Goal: Information Seeking & Learning: Learn about a topic

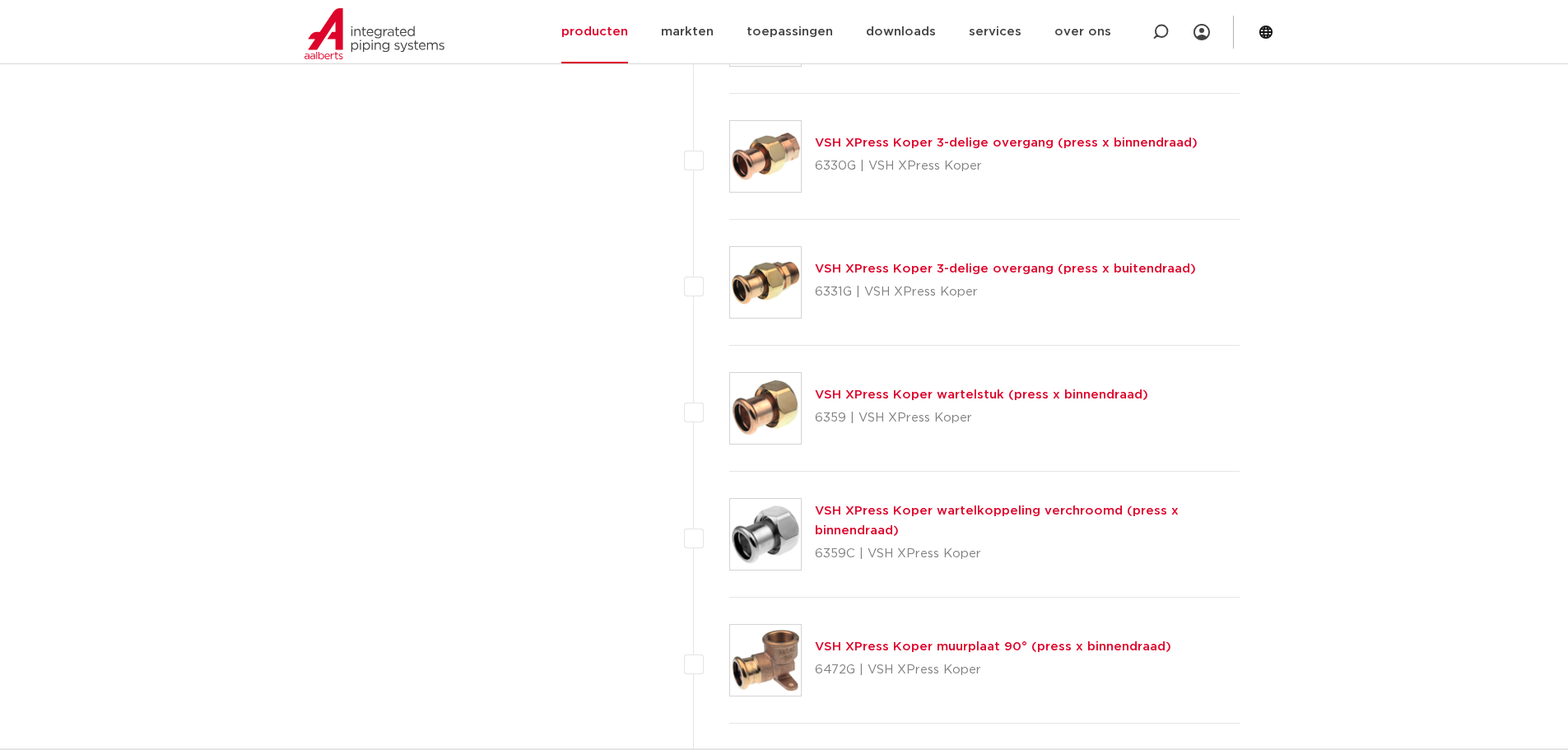
scroll to position [2190, 0]
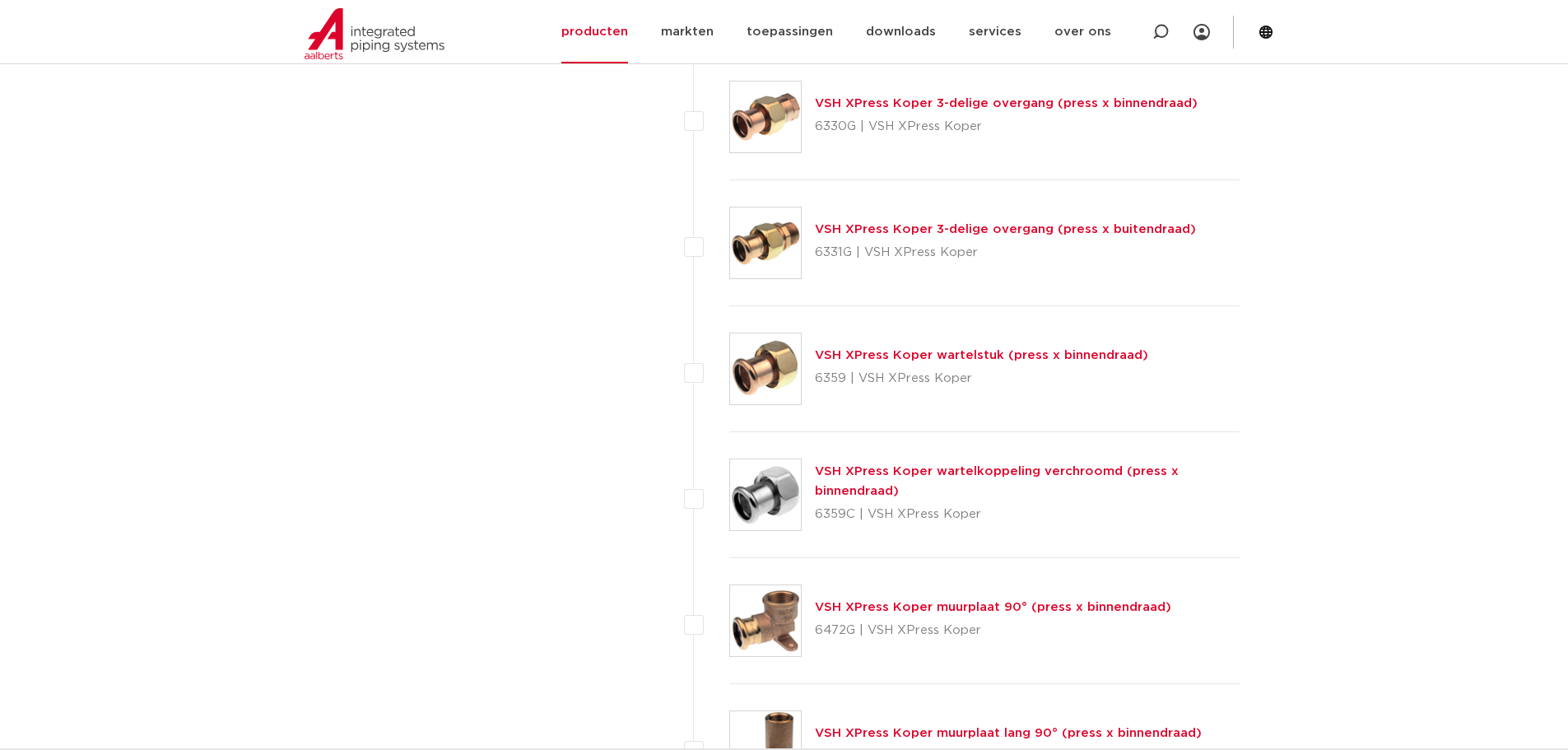
click at [1038, 352] on link "VSH XPress Koper wartelstuk (press x binnendraad)" at bounding box center [981, 355] width 333 height 13
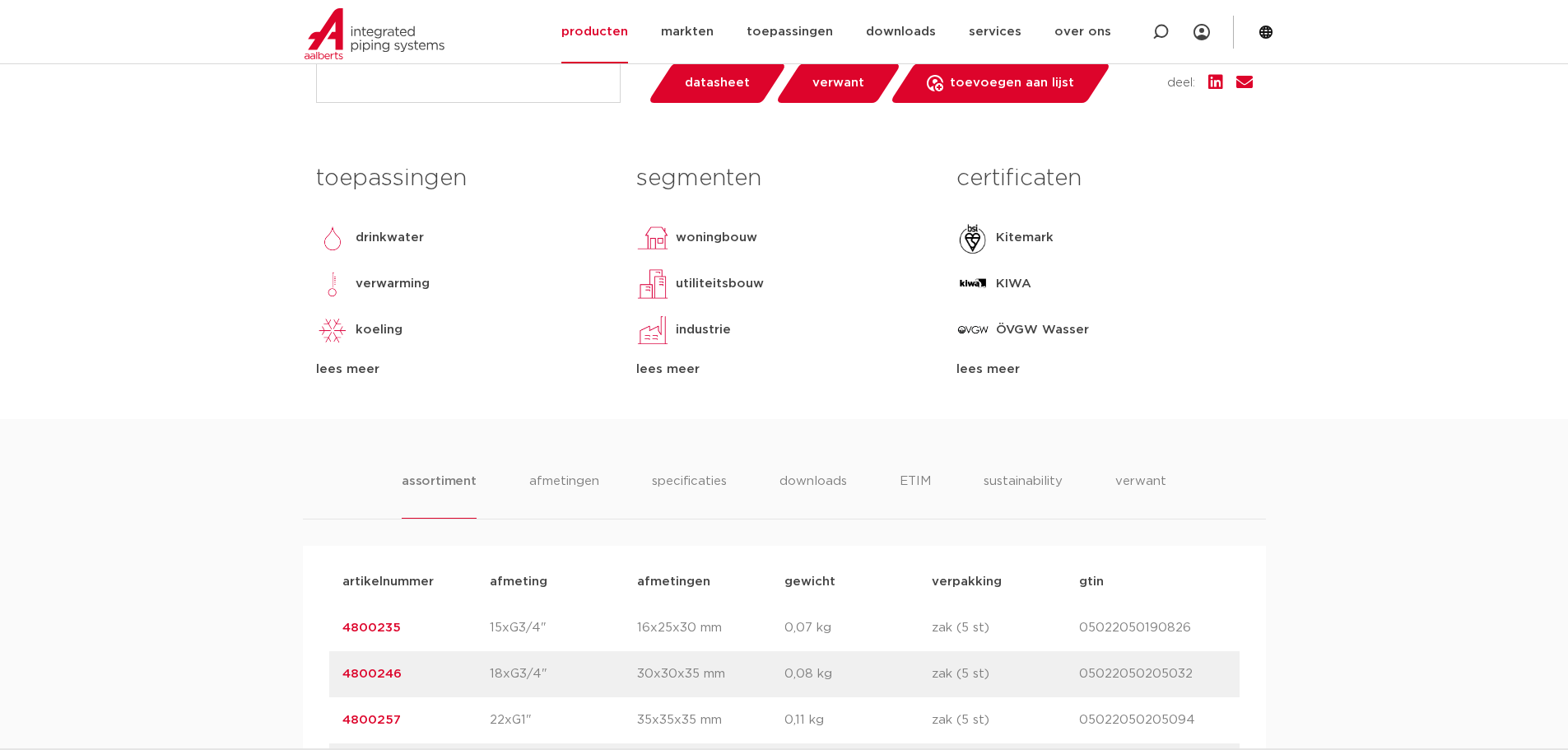
scroll to position [549, 0]
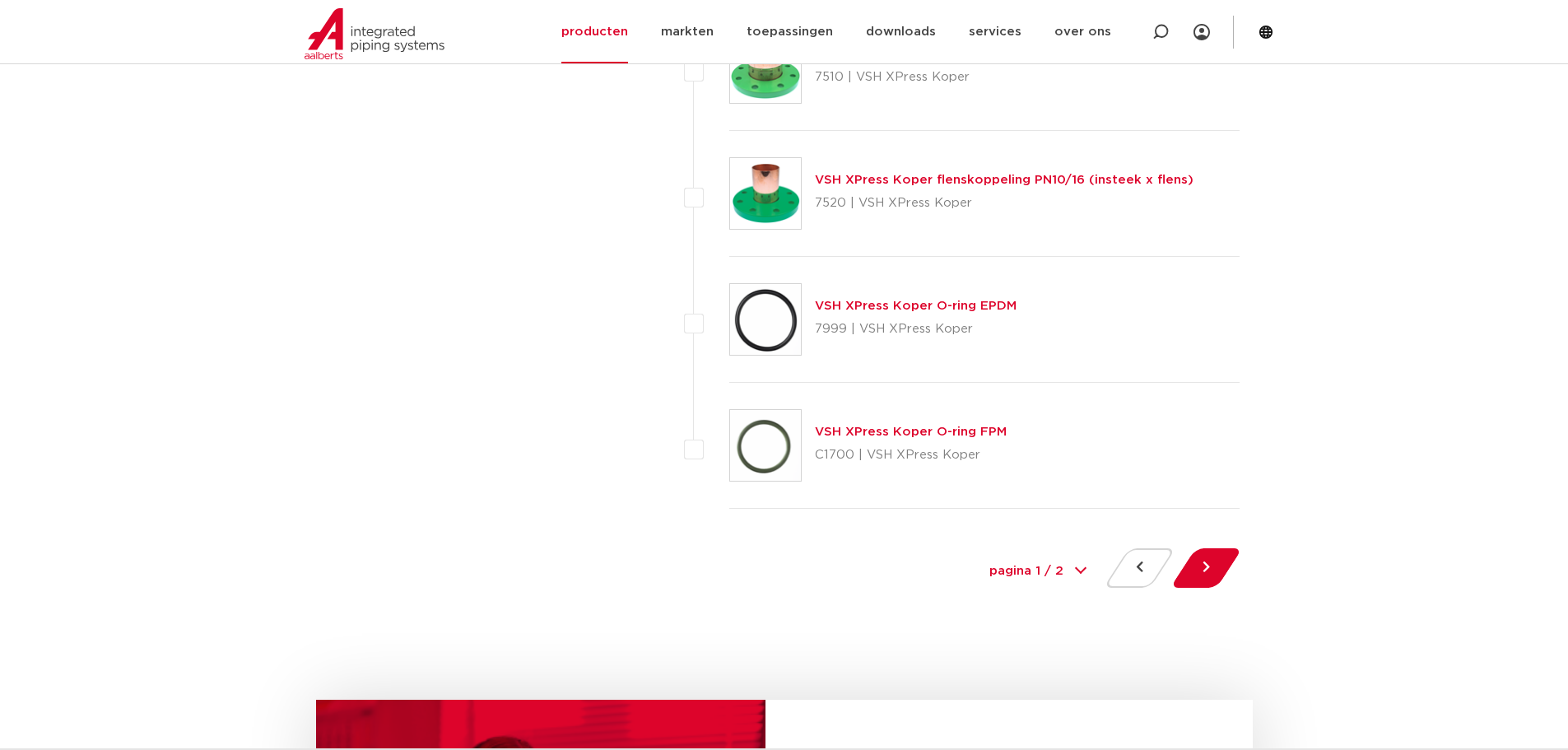
scroll to position [7676, 0]
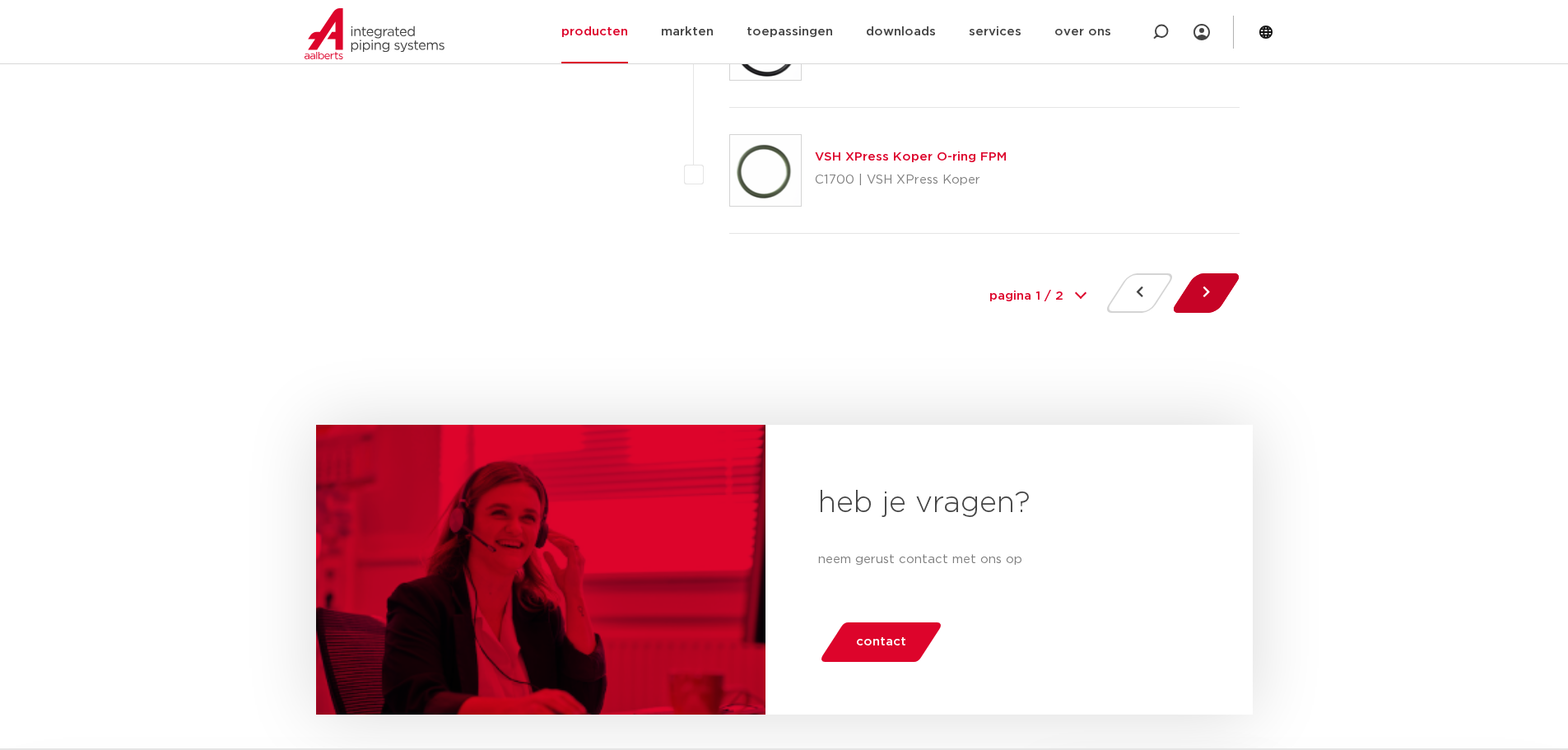
click at [1204, 292] on button at bounding box center [1206, 293] width 47 height 39
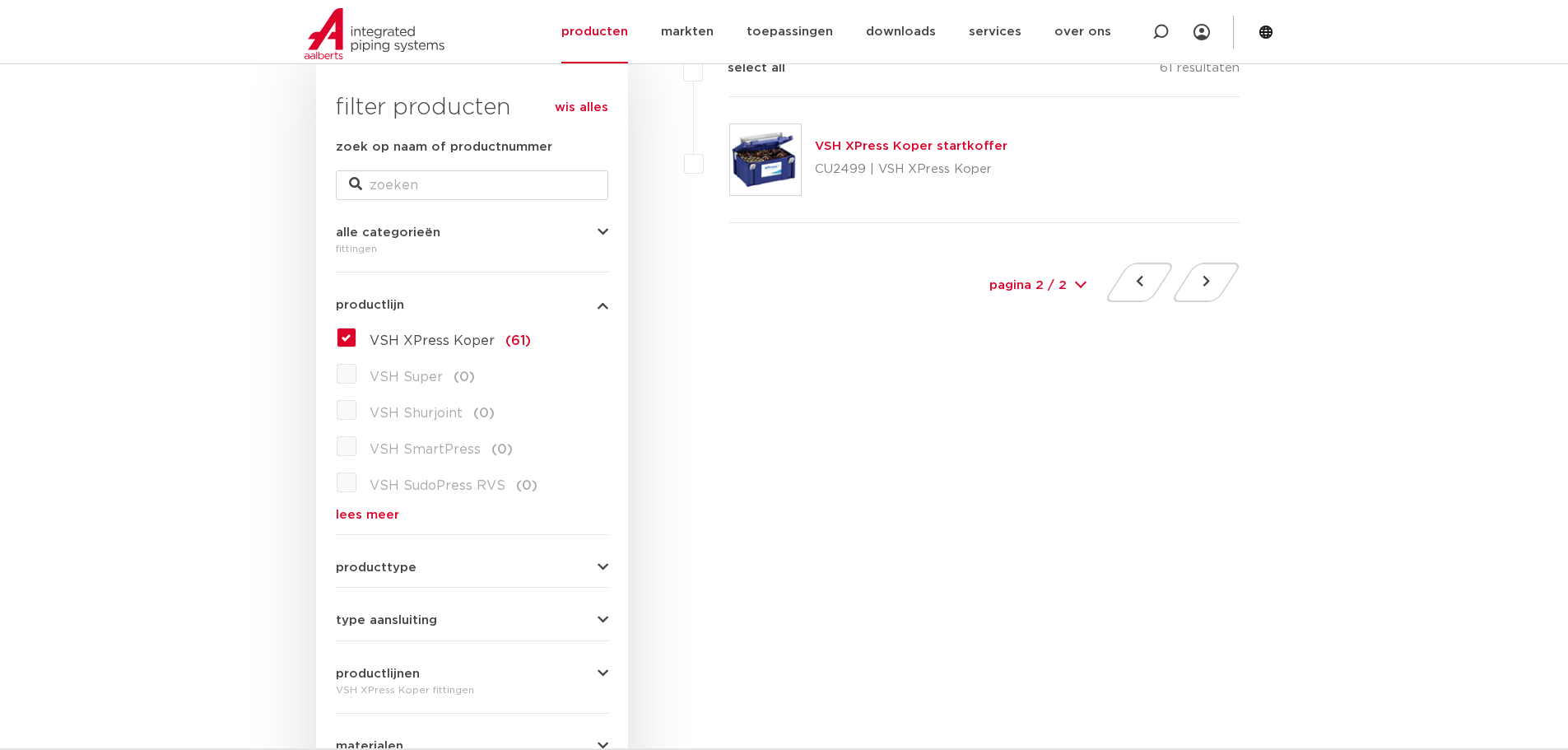
scroll to position [274, 0]
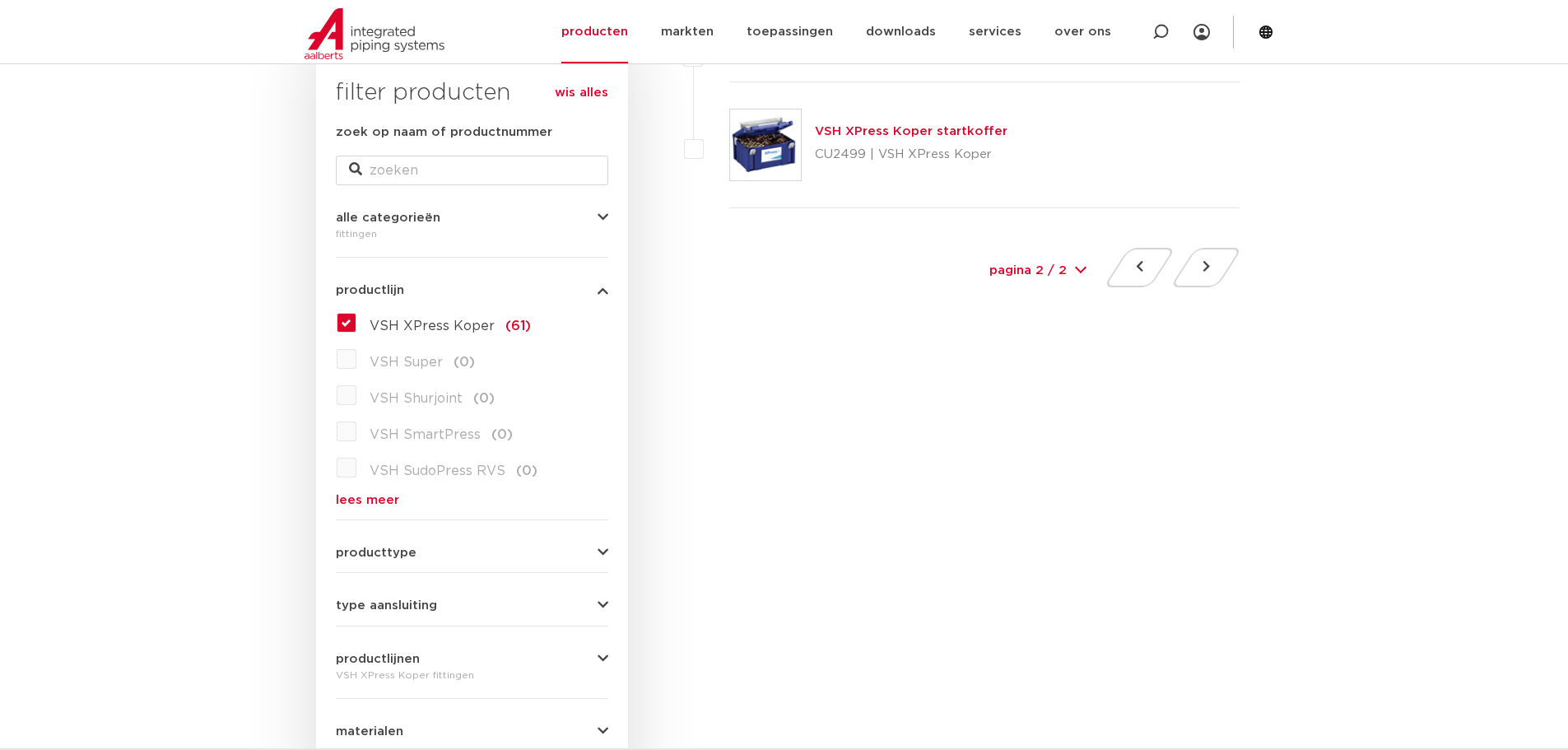
click at [1090, 220] on div "filters select all 61 resultaten VSH XPress Koper startkoffer CU2499 | VSH XPre…" at bounding box center [940, 168] width 600 height 250
click at [1147, 278] on button at bounding box center [1140, 268] width 47 height 39
